Goal: Check status

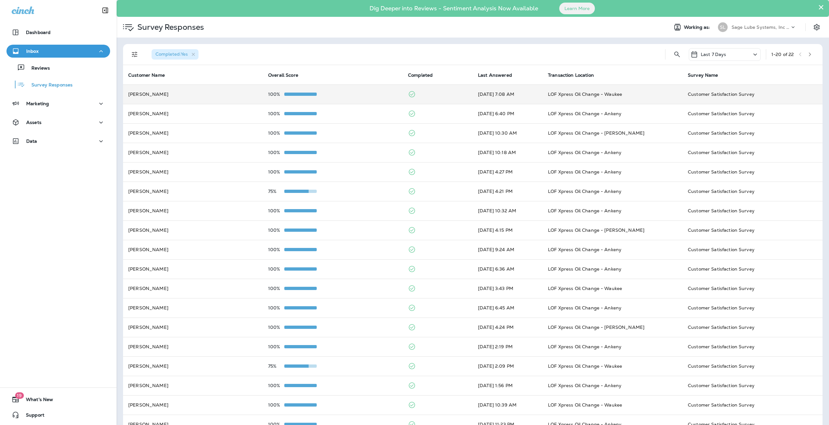
click at [385, 96] on div "100%" at bounding box center [333, 94] width 130 height 5
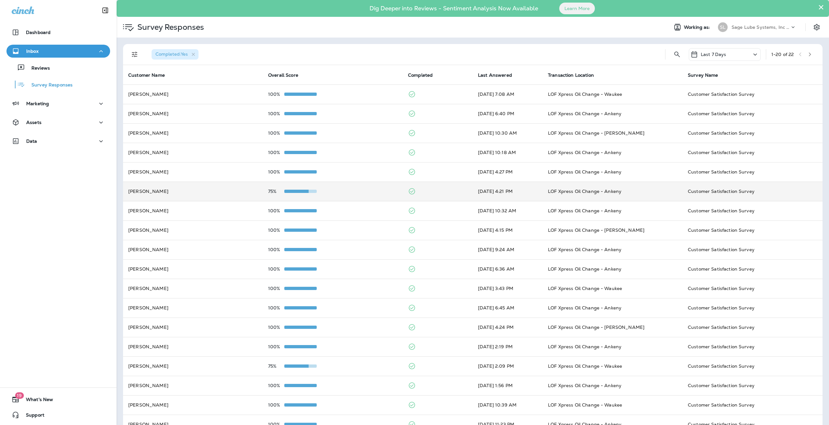
click at [362, 186] on td "75%" at bounding box center [333, 191] width 140 height 19
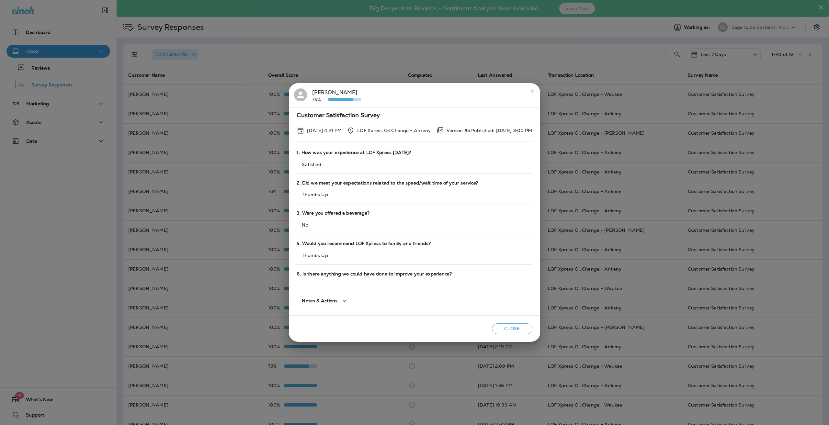
click at [601, 202] on div "Christy Westover 75% Customer Satisfaction Survey Oct 1, 2025 4:21 PM LOF Xpres…" at bounding box center [414, 212] width 829 height 425
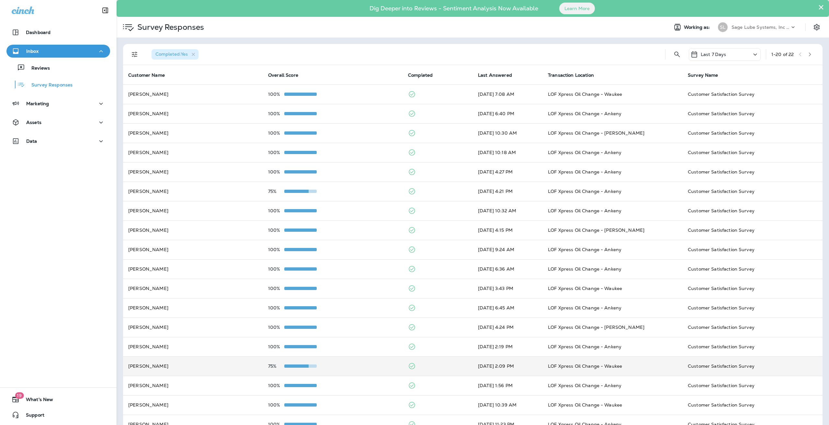
click at [343, 364] on div "75%" at bounding box center [333, 366] width 130 height 5
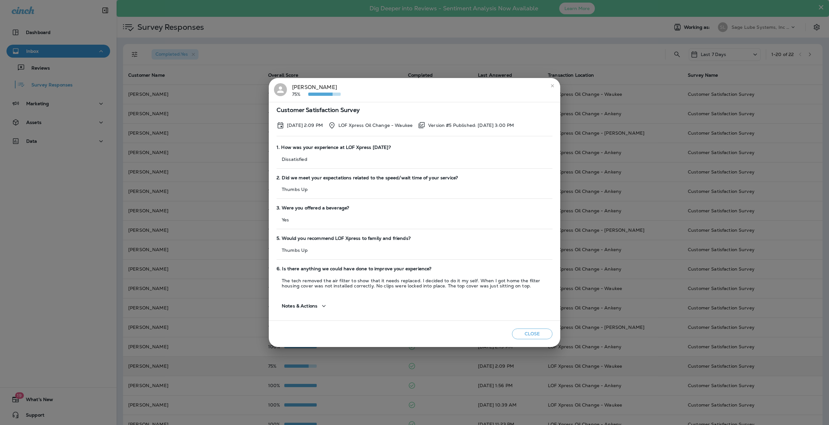
click at [615, 238] on div "Delano Brede 75% Customer Satisfaction Survey Sep 27, 2025 2:09 PM LOF Xpress O…" at bounding box center [414, 212] width 829 height 425
